Goal: Task Accomplishment & Management: Use online tool/utility

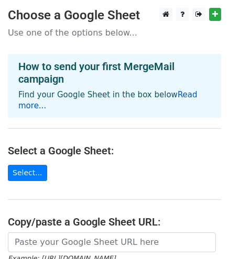
click at [168, 96] on link "Read more..." at bounding box center [107, 100] width 179 height 20
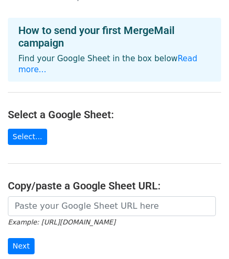
scroll to position [105, 0]
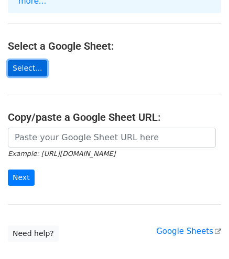
click at [37, 60] on link "Select..." at bounding box center [27, 68] width 39 height 16
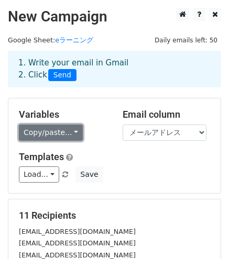
click at [55, 132] on link "Copy/paste..." at bounding box center [51, 133] width 64 height 16
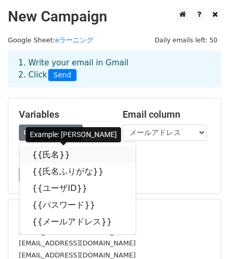
click at [47, 159] on link "{{氏名}}" at bounding box center [77, 155] width 116 height 17
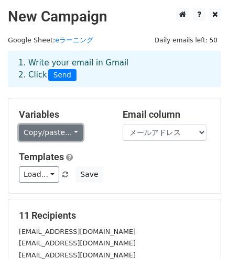
click at [60, 132] on link "Copy/paste..." at bounding box center [51, 133] width 64 height 16
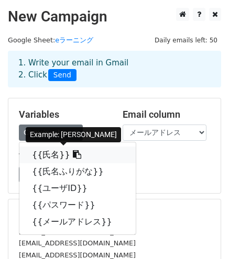
click at [47, 156] on link "{{氏名}}" at bounding box center [77, 155] width 116 height 17
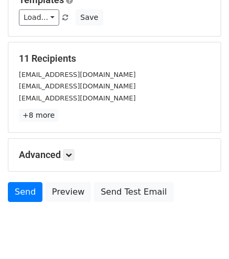
scroll to position [52, 0]
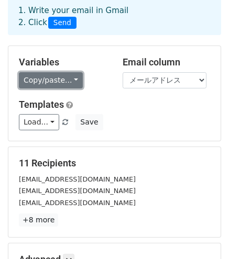
click at [72, 84] on link "Copy/paste..." at bounding box center [51, 80] width 64 height 16
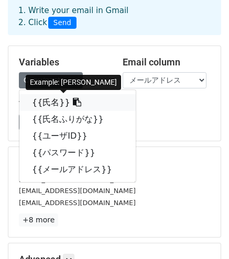
click at [73, 102] on icon at bounding box center [77, 102] width 8 height 8
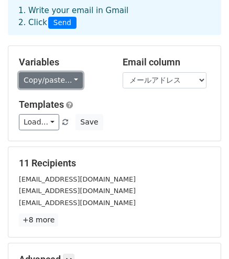
click at [68, 81] on link "Copy/paste..." at bounding box center [51, 80] width 64 height 16
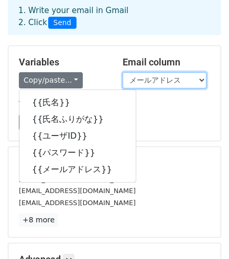
click at [203, 82] on select "氏名 氏名ふりがな ユーザID パスワード メールアドレス" at bounding box center [165, 80] width 84 height 16
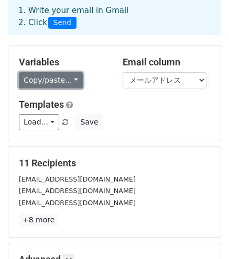
click at [67, 85] on link "Copy/paste..." at bounding box center [51, 80] width 64 height 16
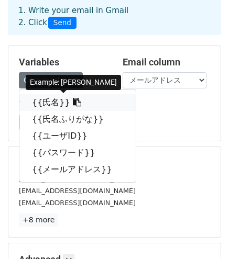
click at [51, 103] on link "{{氏名}}" at bounding box center [77, 102] width 116 height 17
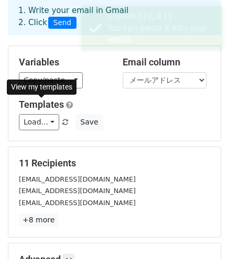
click at [51, 103] on link "Templates" at bounding box center [41, 104] width 45 height 11
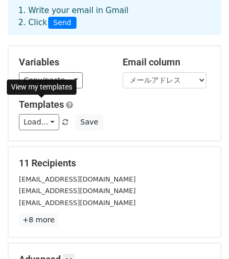
click at [45, 82] on div "View my templates" at bounding box center [42, 87] width 70 height 15
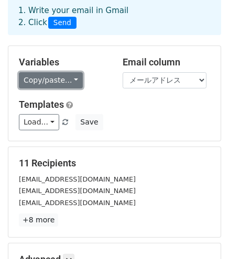
click at [66, 82] on link "Copy/paste..." at bounding box center [51, 80] width 64 height 16
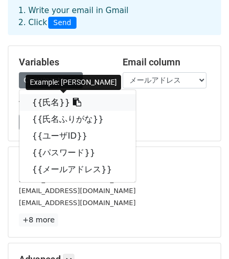
click at [73, 103] on icon at bounding box center [77, 102] width 8 height 8
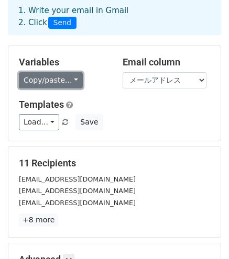
click at [67, 78] on link "Copy/paste..." at bounding box center [51, 80] width 64 height 16
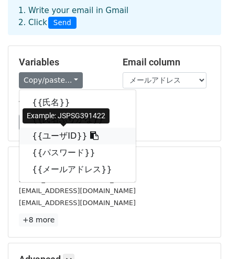
click at [90, 134] on icon at bounding box center [94, 136] width 8 height 8
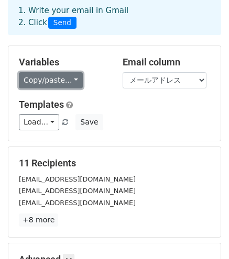
click at [43, 76] on link "Copy/paste..." at bounding box center [51, 80] width 64 height 16
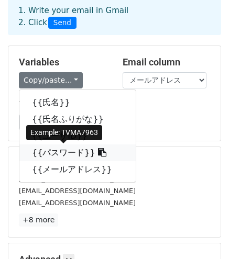
click at [59, 156] on link "{{パスワード}}" at bounding box center [77, 153] width 116 height 17
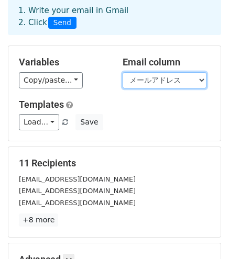
click at [160, 81] on select "氏名 氏名ふりがな ユーザID パスワード メールアドレス" at bounding box center [165, 80] width 84 height 16
click at [202, 78] on select "氏名 氏名ふりがな ユーザID パスワード メールアドレス" at bounding box center [165, 80] width 84 height 16
click at [123, 72] on select "氏名 氏名ふりがな ユーザID パスワード メールアドレス" at bounding box center [165, 80] width 84 height 16
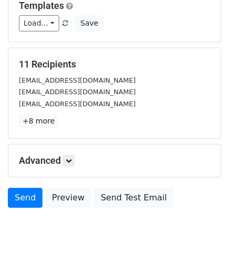
scroll to position [187, 0]
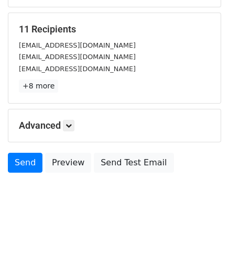
click at [70, 55] on small "inoue_yumiko@edu.chibameitoku.ac.jp" at bounding box center [77, 57] width 117 height 8
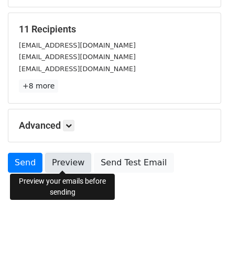
click at [57, 164] on link "Preview" at bounding box center [68, 163] width 46 height 20
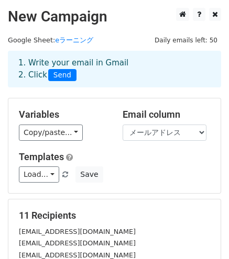
scroll to position [157, 0]
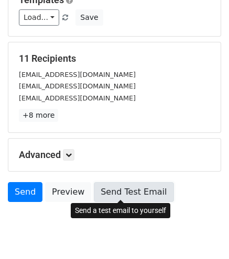
click at [129, 189] on link "Send Test Email" at bounding box center [134, 192] width 80 height 20
